Goal: Transaction & Acquisition: Purchase product/service

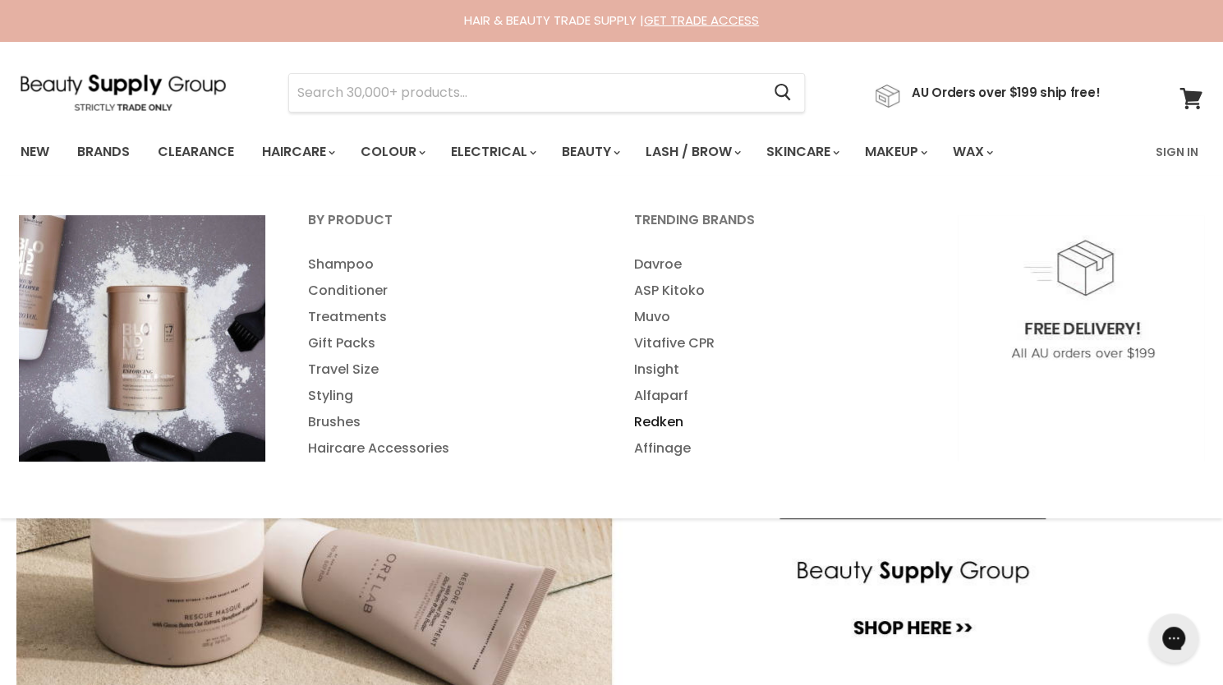
click at [671, 422] on link "Redken" at bounding box center [774, 422] width 323 height 26
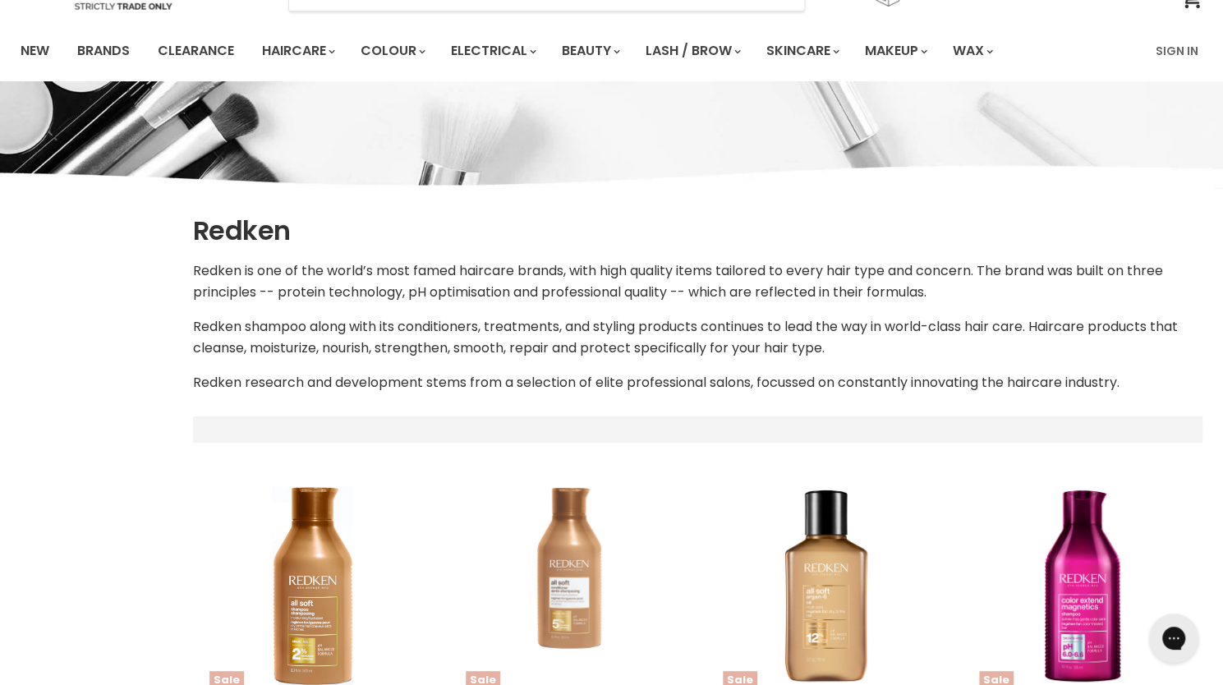
select select "manual"
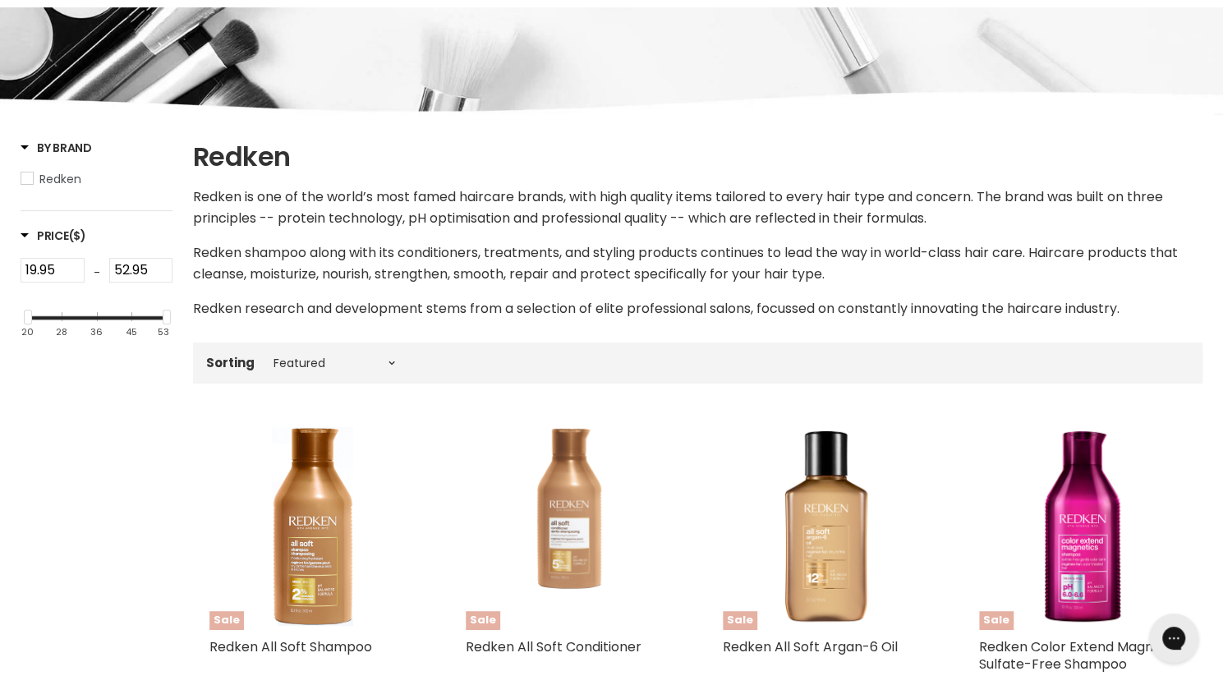
scroll to position [187, 0]
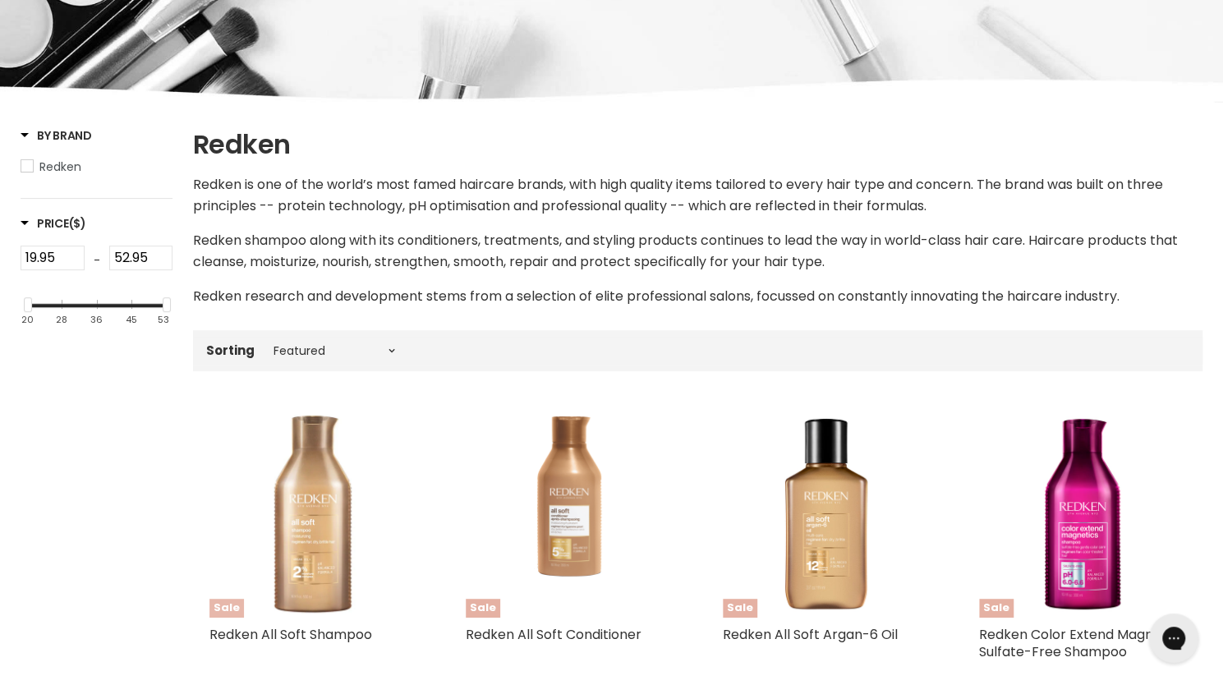
click at [314, 510] on img "Main content" at bounding box center [312, 514] width 207 height 207
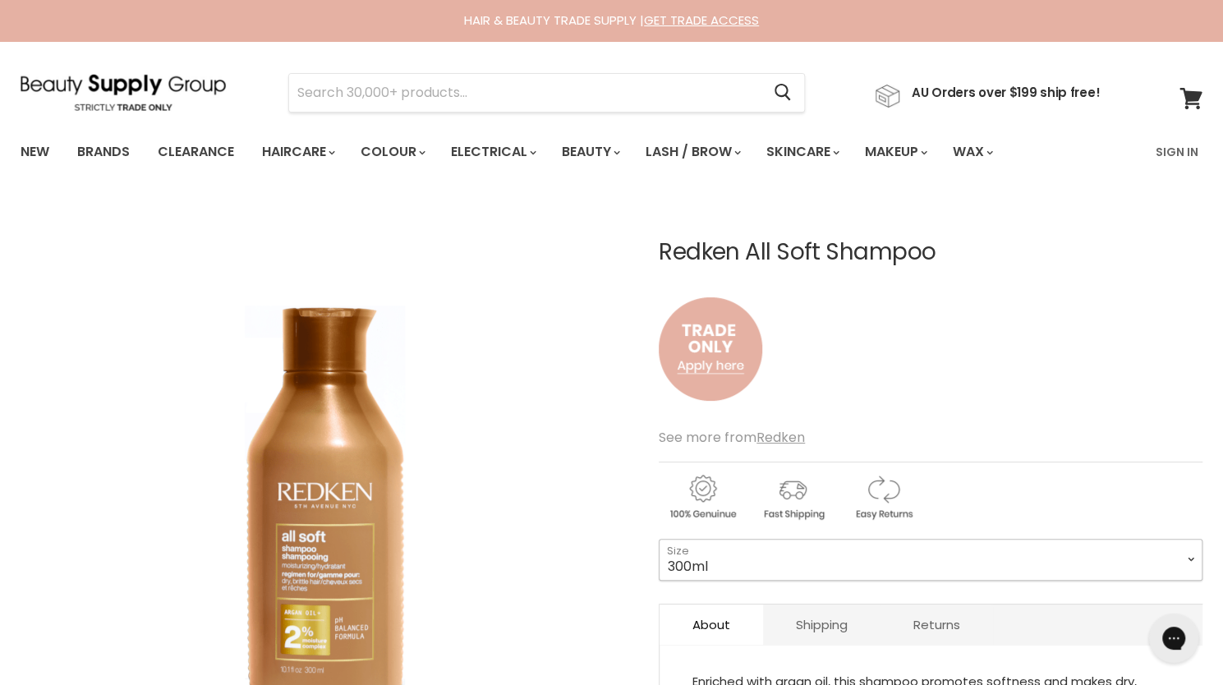
click at [762, 547] on select "300ml 500ml 1 Litre" at bounding box center [931, 559] width 544 height 41
click at [659, 539] on select "300ml 500ml 1 Litre" at bounding box center [931, 559] width 544 height 41
select select "1 Litre"
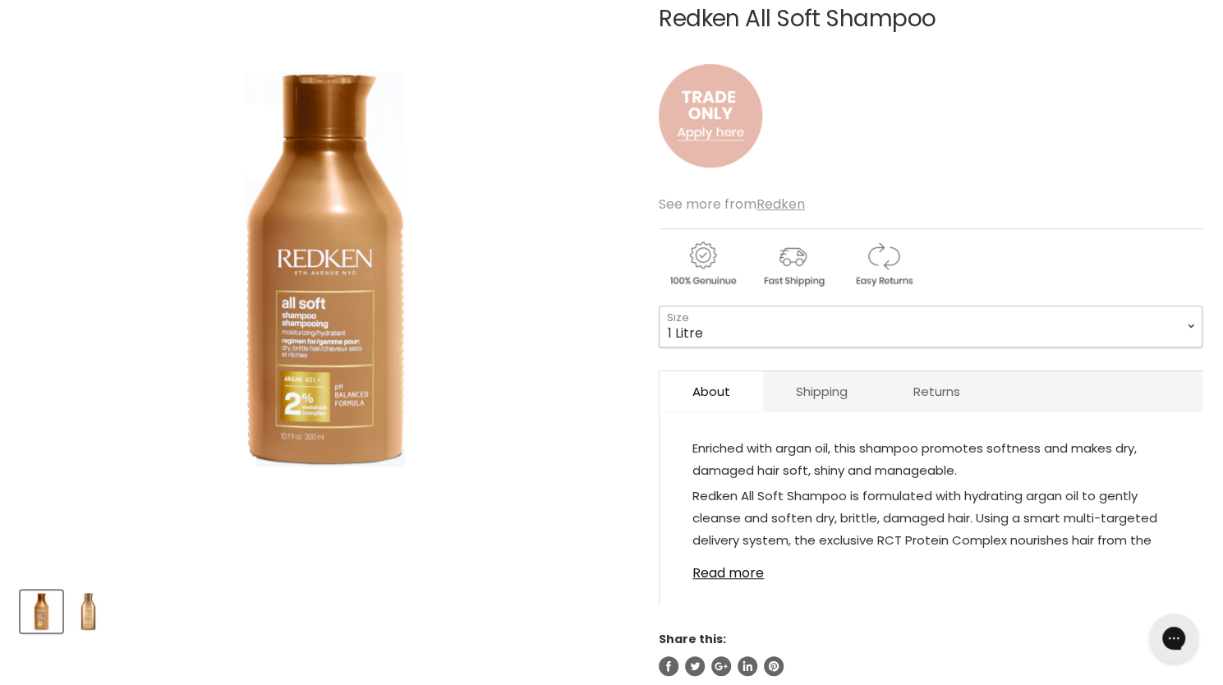
scroll to position [227, 0]
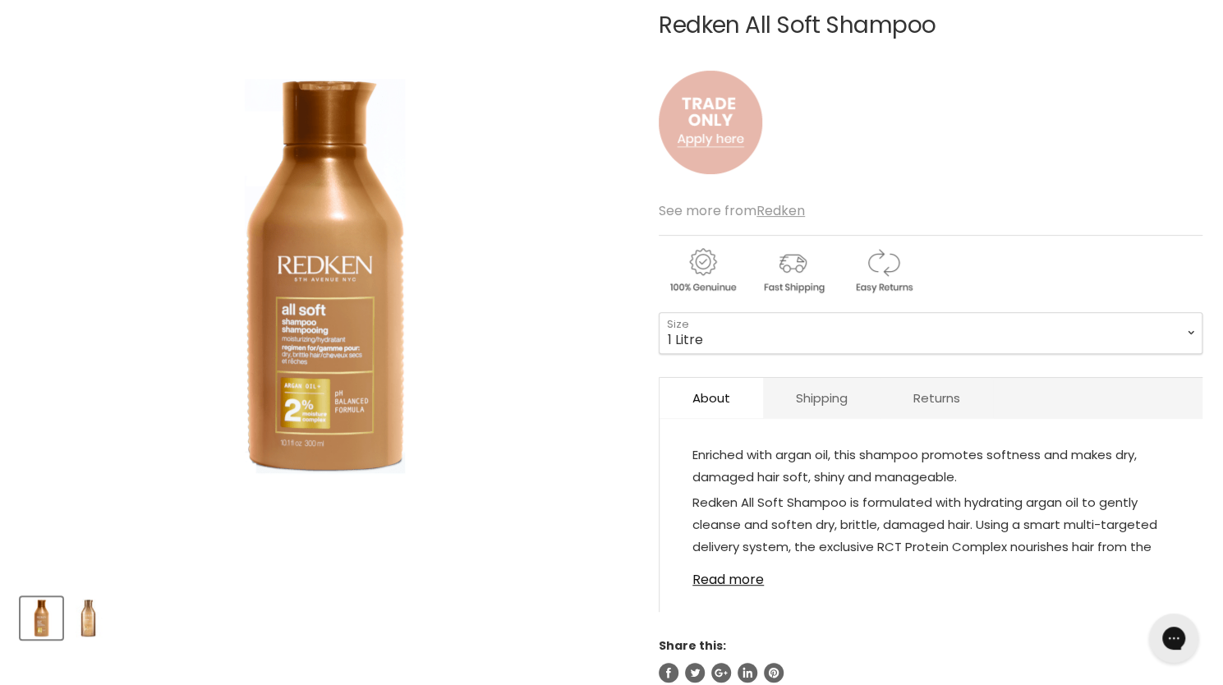
click at [710, 148] on img "Main content" at bounding box center [710, 122] width 103 height 136
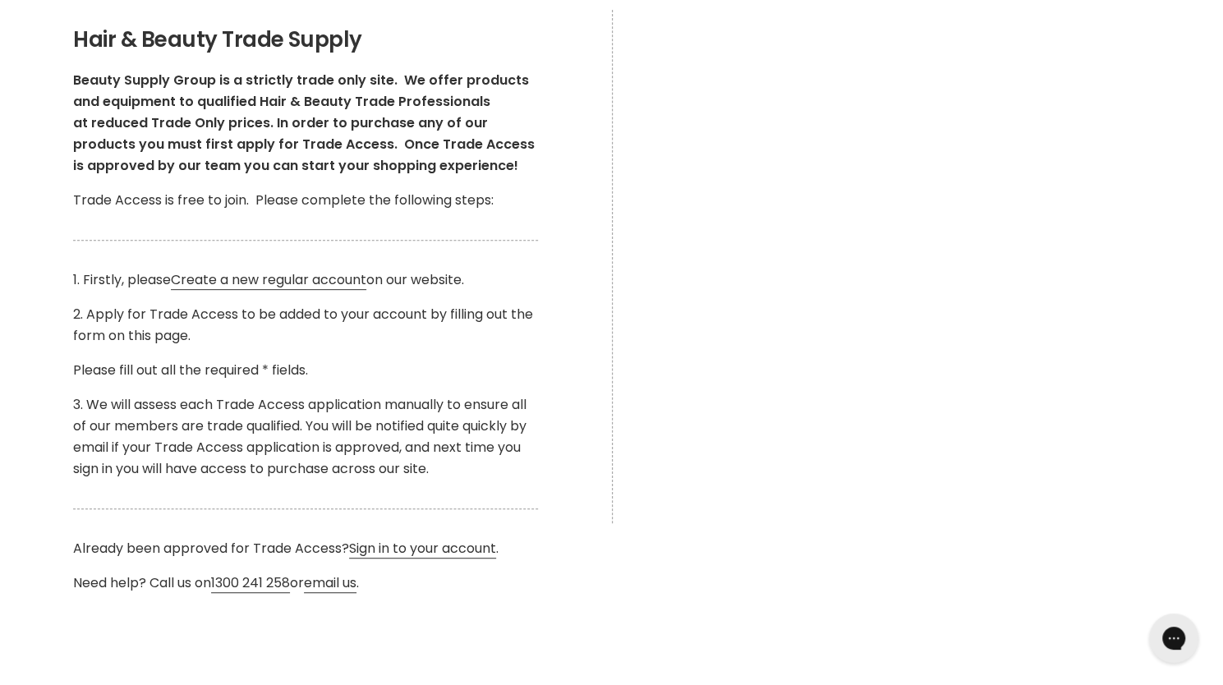
scroll to position [307, 0]
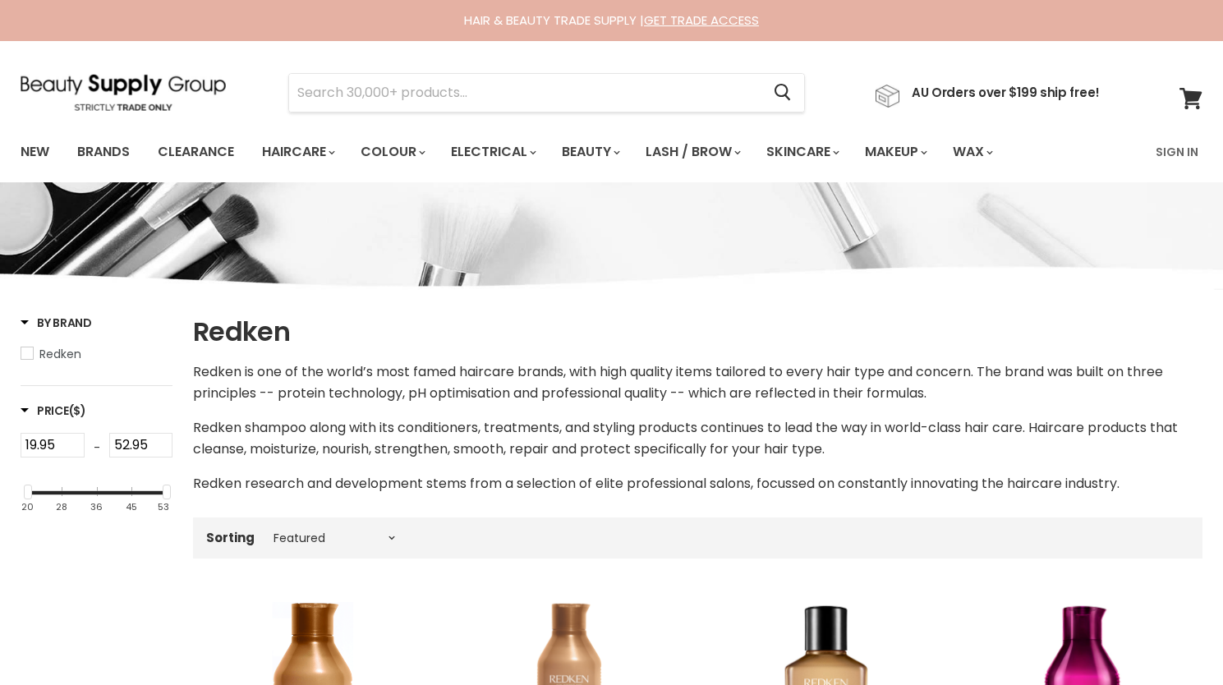
select select "manual"
